Goal: Check status: Check status

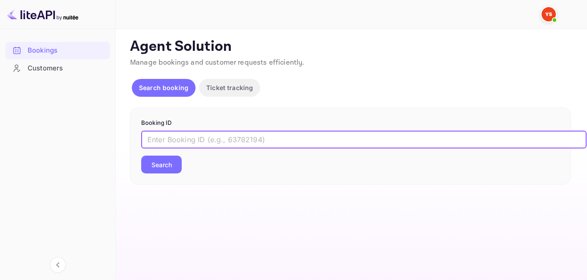
click at [253, 139] on input "text" at bounding box center [363, 139] width 445 height 18
paste input "9326695"
type input "9326695"
click at [166, 164] on button "Search" at bounding box center [161, 164] width 41 height 18
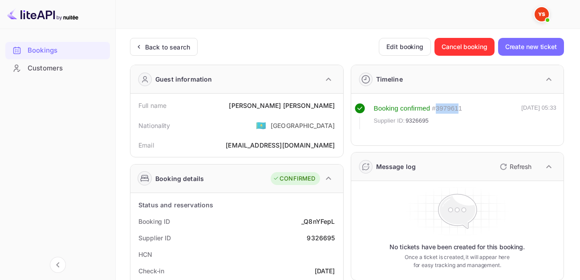
drag, startPoint x: 459, startPoint y: 108, endPoint x: 436, endPoint y: 108, distance: 22.7
click at [436, 108] on div "# 3979611" at bounding box center [447, 108] width 30 height 10
click at [467, 113] on div "Booking confirmed # 3979611 Supplier ID: 9326695 [DATE] 05:33" at bounding box center [456, 116] width 202 height 26
drag, startPoint x: 467, startPoint y: 109, endPoint x: 438, endPoint y: 108, distance: 29.0
click at [438, 108] on div "Booking confirmed # 3979611 Supplier ID: 9326695 [DATE] 05:33" at bounding box center [456, 116] width 202 height 26
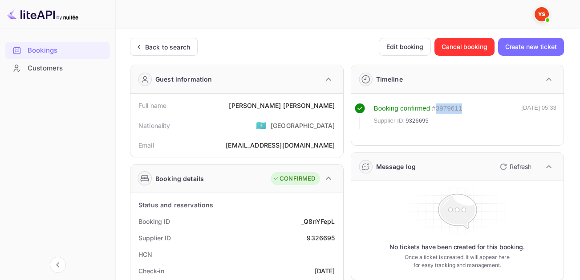
click at [438, 108] on div "# 3979611" at bounding box center [447, 108] width 30 height 10
drag, startPoint x: 466, startPoint y: 107, endPoint x: 432, endPoint y: 107, distance: 33.4
click at [432, 107] on div "Booking confirmed # 3979611 Supplier ID: 9326695 [DATE] 05:33" at bounding box center [456, 116] width 202 height 26
copy div "# 3979611"
click at [445, 105] on div "# 3979611" at bounding box center [447, 108] width 30 height 10
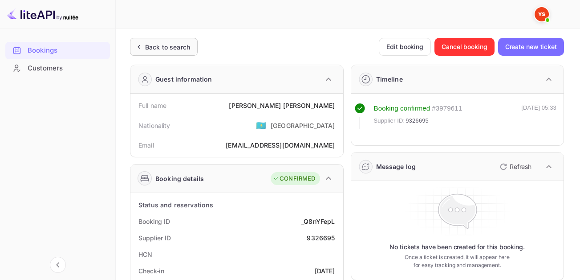
click at [163, 47] on div "Back to search" at bounding box center [167, 46] width 45 height 9
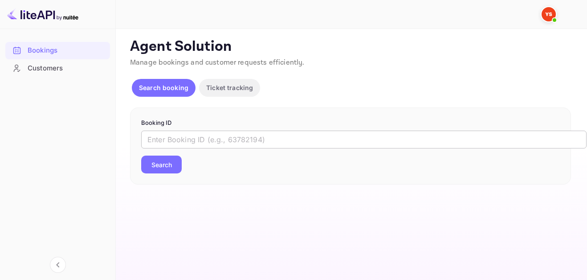
click at [235, 143] on input "text" at bounding box center [363, 139] width 445 height 18
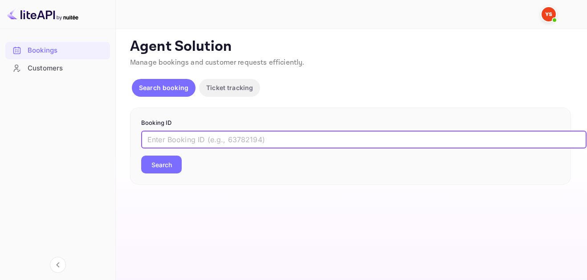
paste input "7876282"
type input "7876282"
drag, startPoint x: 160, startPoint y: 161, endPoint x: 301, endPoint y: 193, distance: 144.9
click at [178, 165] on button "Search" at bounding box center [161, 164] width 41 height 18
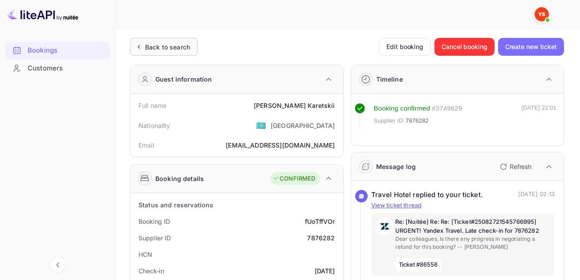
click at [163, 48] on div "Back to search" at bounding box center [167, 46] width 45 height 9
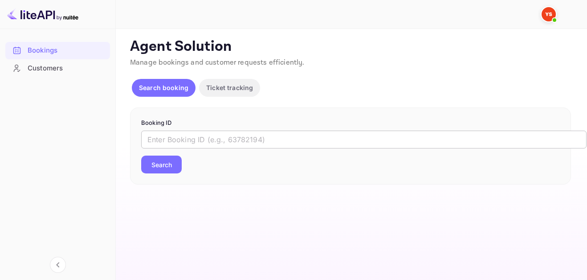
click at [218, 147] on input "text" at bounding box center [363, 139] width 445 height 18
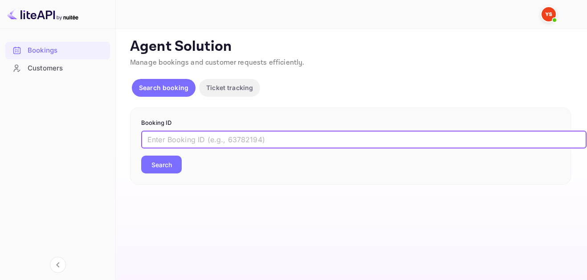
paste input "9601907"
type input "9601907"
click at [155, 167] on button "Search" at bounding box center [161, 164] width 41 height 18
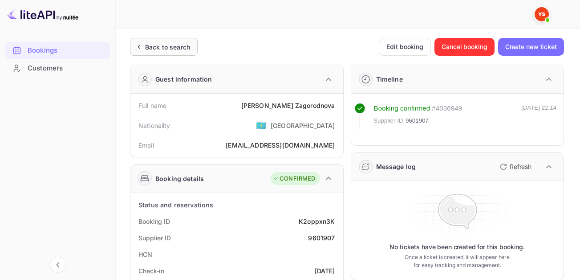
click at [163, 48] on div "Back to search" at bounding box center [167, 46] width 45 height 9
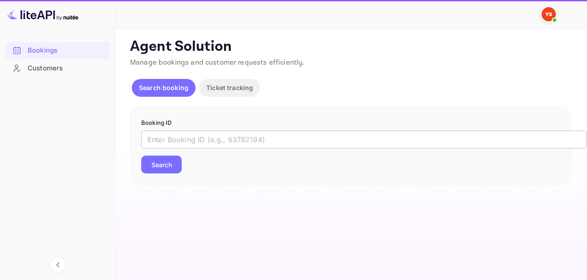
click at [219, 135] on input "text" at bounding box center [363, 139] width 445 height 18
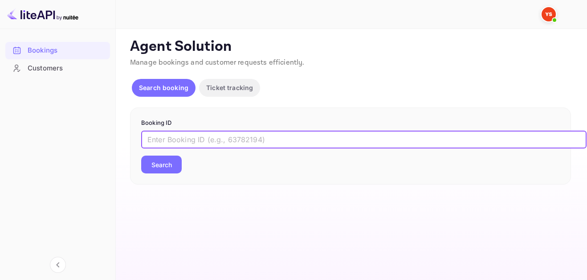
paste input "9326695"
type input "9326695"
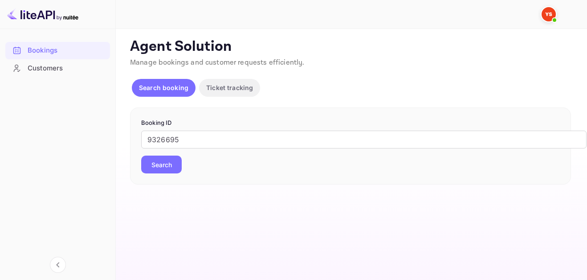
click at [175, 168] on button "Search" at bounding box center [161, 164] width 41 height 18
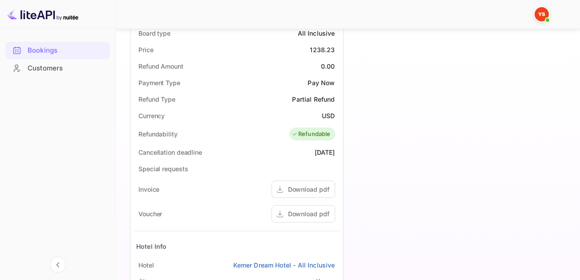
scroll to position [312, 0]
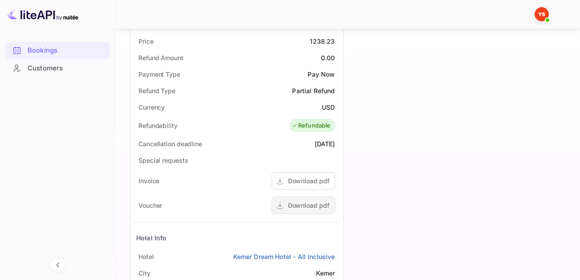
click at [300, 205] on div "Download pdf" at bounding box center [308, 204] width 41 height 9
click at [302, 182] on div "Download pdf" at bounding box center [308, 180] width 41 height 9
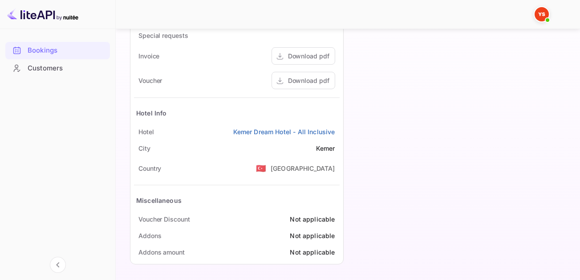
scroll to position [438, 0]
click at [277, 77] on icon at bounding box center [280, 79] width 9 height 9
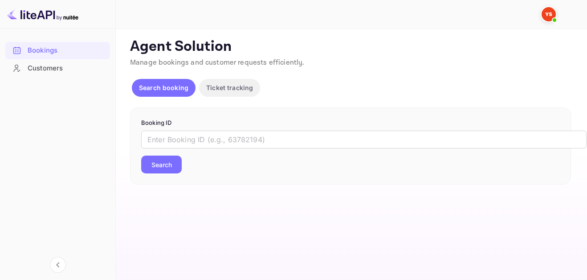
click at [548, 12] on img at bounding box center [549, 14] width 14 height 14
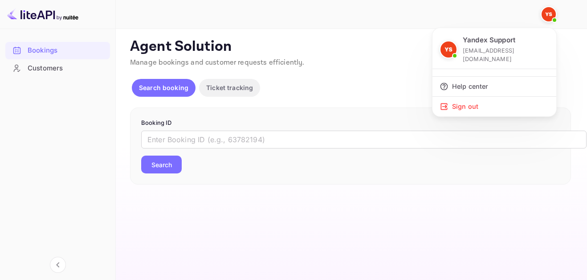
drag, startPoint x: 464, startPoint y: 49, endPoint x: 505, endPoint y: 59, distance: 42.1
click at [505, 59] on p "[EMAIL_ADDRESS][DOMAIN_NAME]" at bounding box center [506, 54] width 86 height 17
copy p "[EMAIL_ADDRESS][DOMAIN_NAME]"
drag, startPoint x: 464, startPoint y: 40, endPoint x: 486, endPoint y: 39, distance: 22.7
click at [486, 39] on p "Yandex Support" at bounding box center [489, 40] width 53 height 10
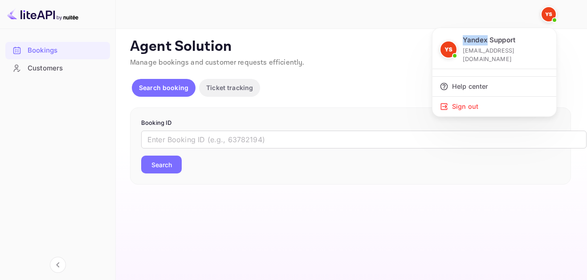
copy p "Yandex"
drag, startPoint x: 524, startPoint y: 39, endPoint x: 493, endPoint y: 40, distance: 30.7
click at [493, 40] on div "Yandex Support [EMAIL_ADDRESS][DOMAIN_NAME]" at bounding box center [506, 49] width 86 height 28
click at [492, 38] on p "Yandex Support" at bounding box center [489, 40] width 53 height 10
drag, startPoint x: 490, startPoint y: 37, endPoint x: 517, endPoint y: 40, distance: 27.3
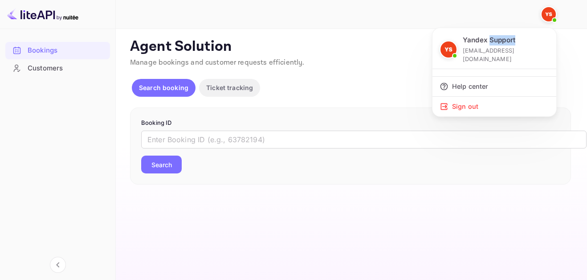
click at [517, 40] on div "Yandex Support [EMAIL_ADDRESS][DOMAIN_NAME]" at bounding box center [506, 49] width 86 height 28
copy p "Support"
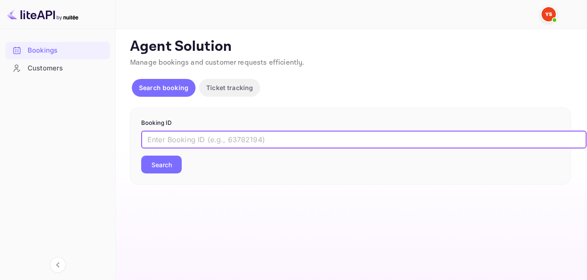
click at [269, 143] on input "text" at bounding box center [363, 139] width 445 height 18
paste input "9407842"
type input "9407842"
click at [162, 163] on button "Search" at bounding box center [161, 164] width 41 height 18
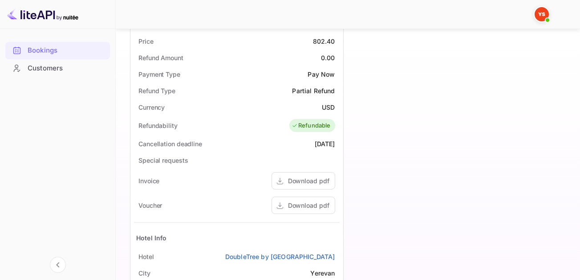
scroll to position [438, 0]
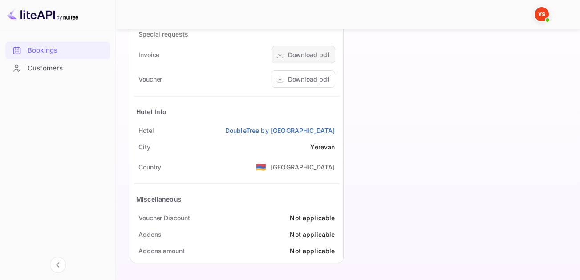
click at [309, 49] on div "Download pdf" at bounding box center [304, 54] width 64 height 17
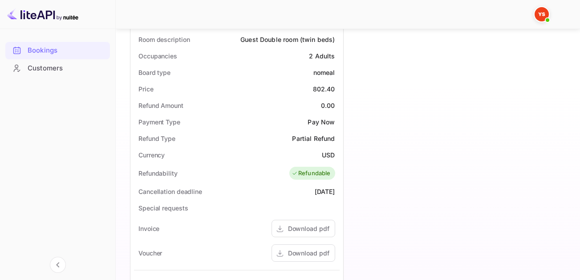
scroll to position [304, 0]
